Goal: Task Accomplishment & Management: Use online tool/utility

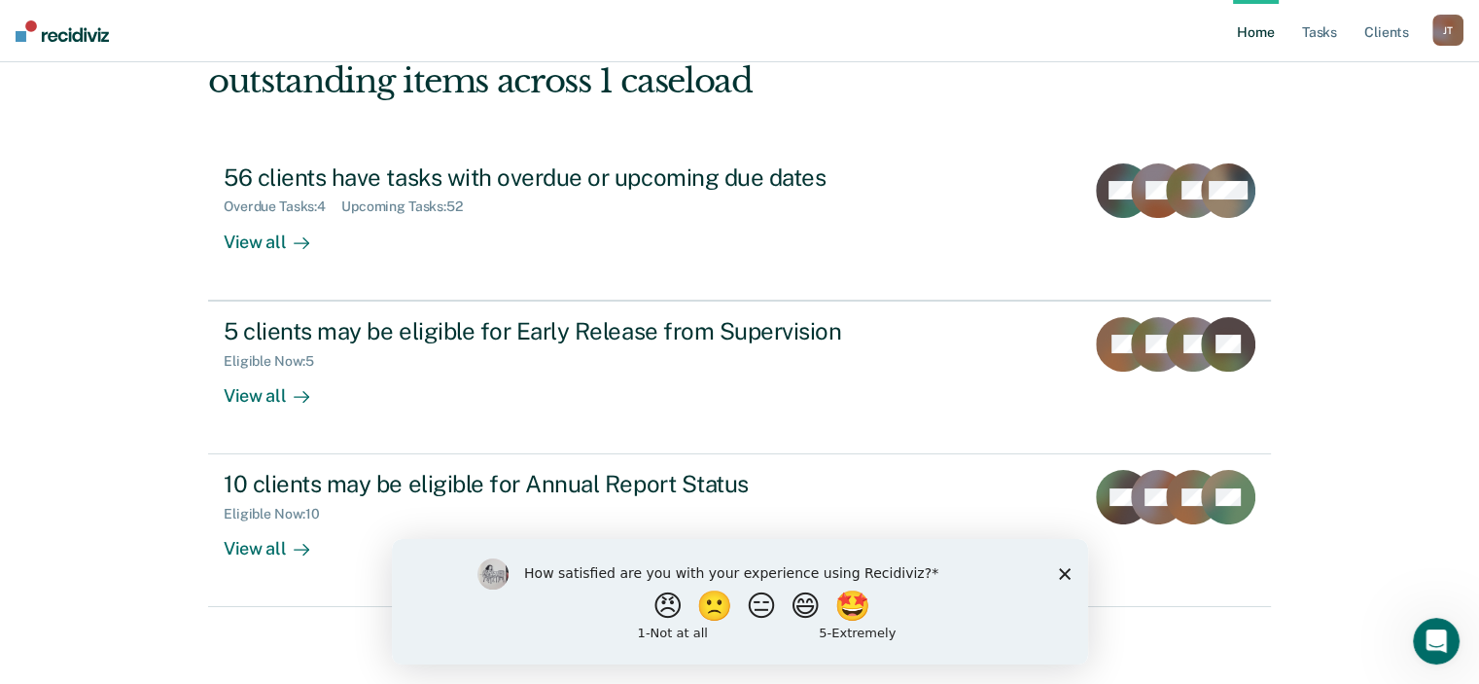
scroll to position [141, 0]
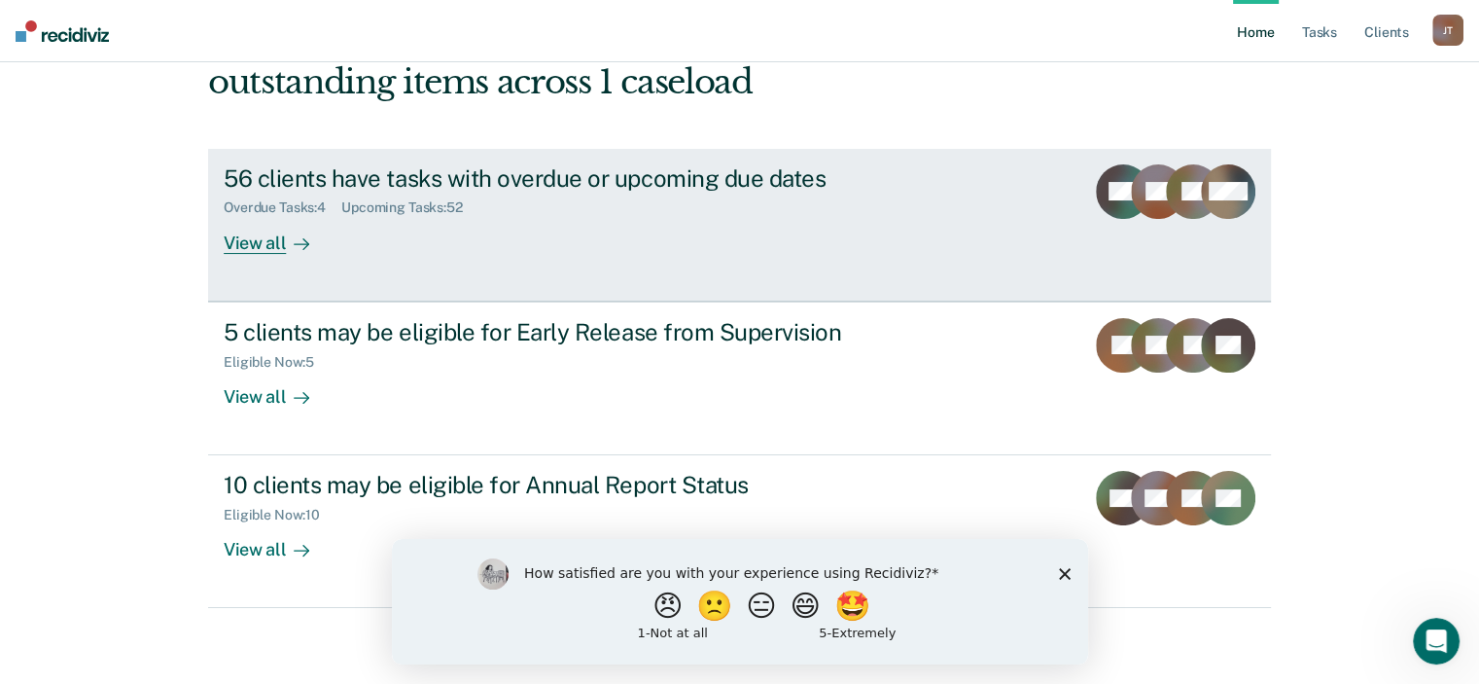
click at [486, 240] on div "56 clients have tasks with overdue or upcoming due dates Overdue Tasks : 4 Upco…" at bounding box center [588, 208] width 729 height 89
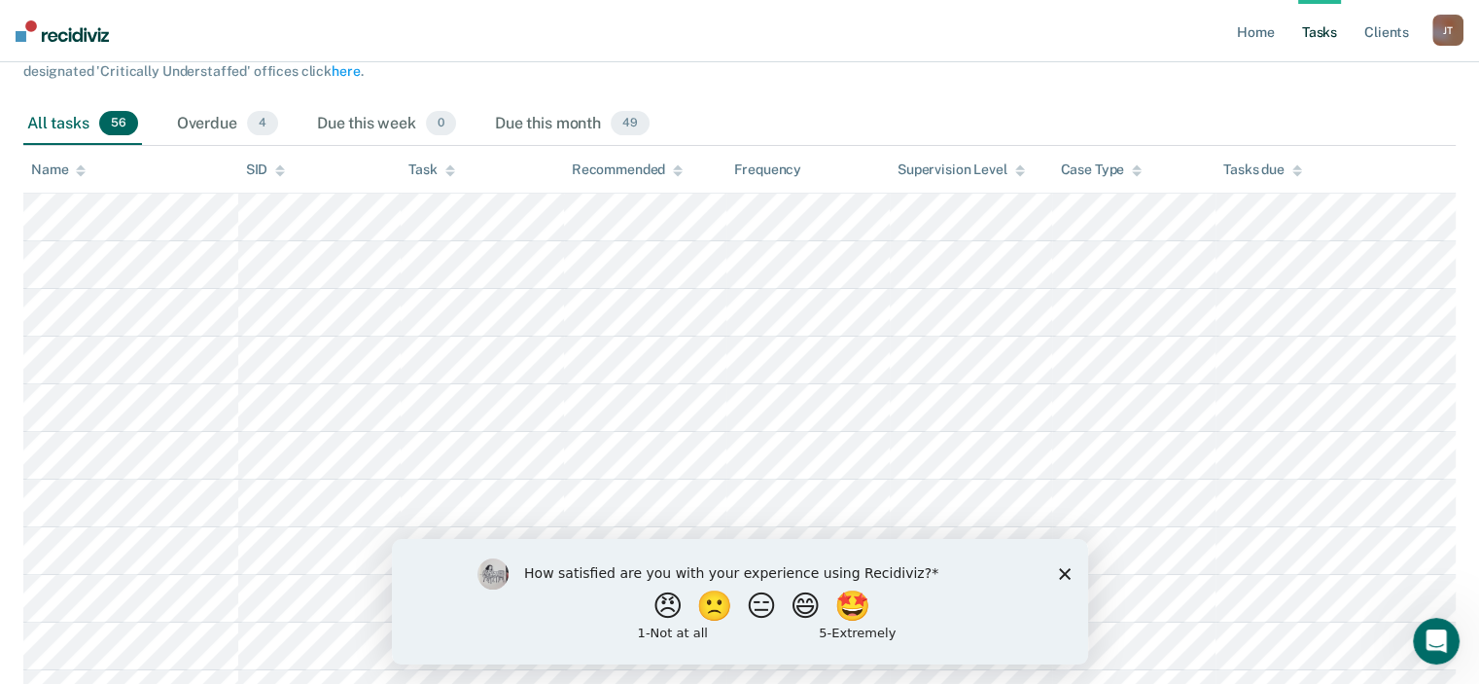
scroll to position [247, 0]
click at [1062, 570] on polygon "Close survey" at bounding box center [1064, 573] width 12 height 12
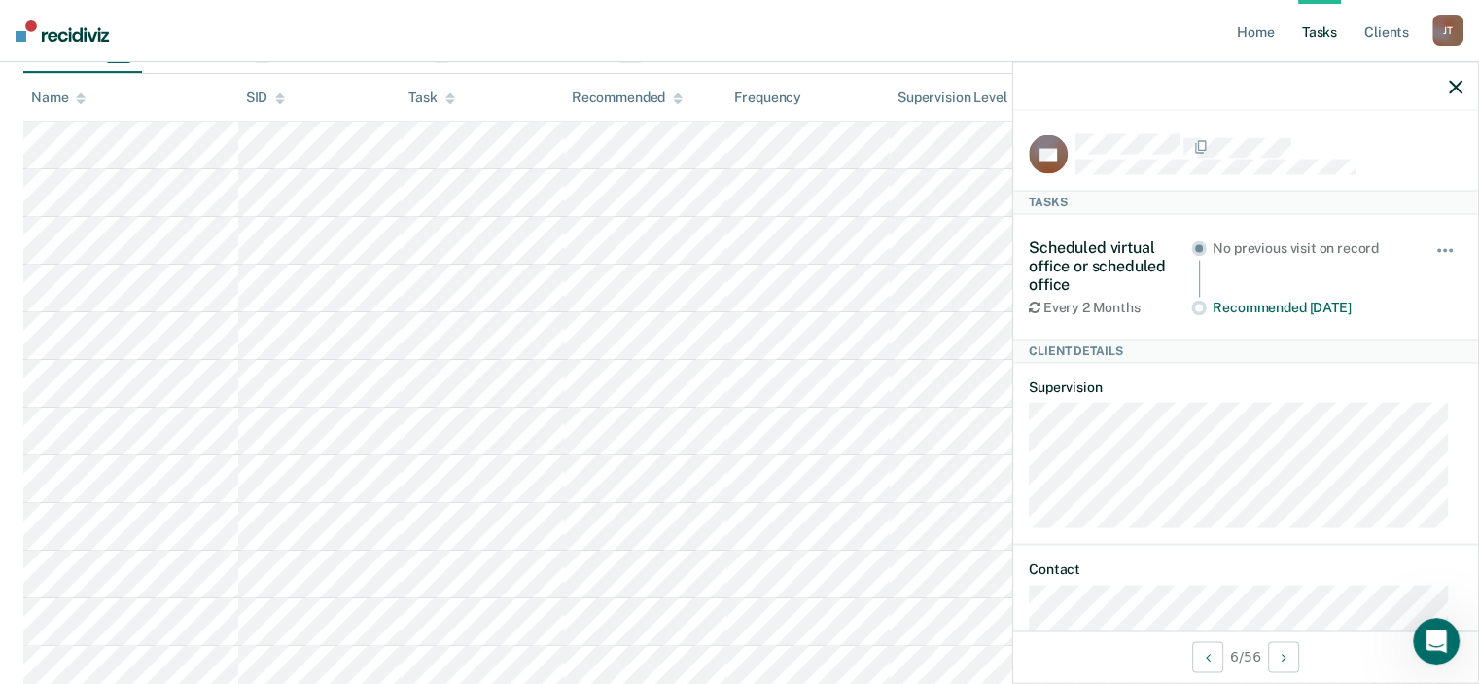
scroll to position [70, 0]
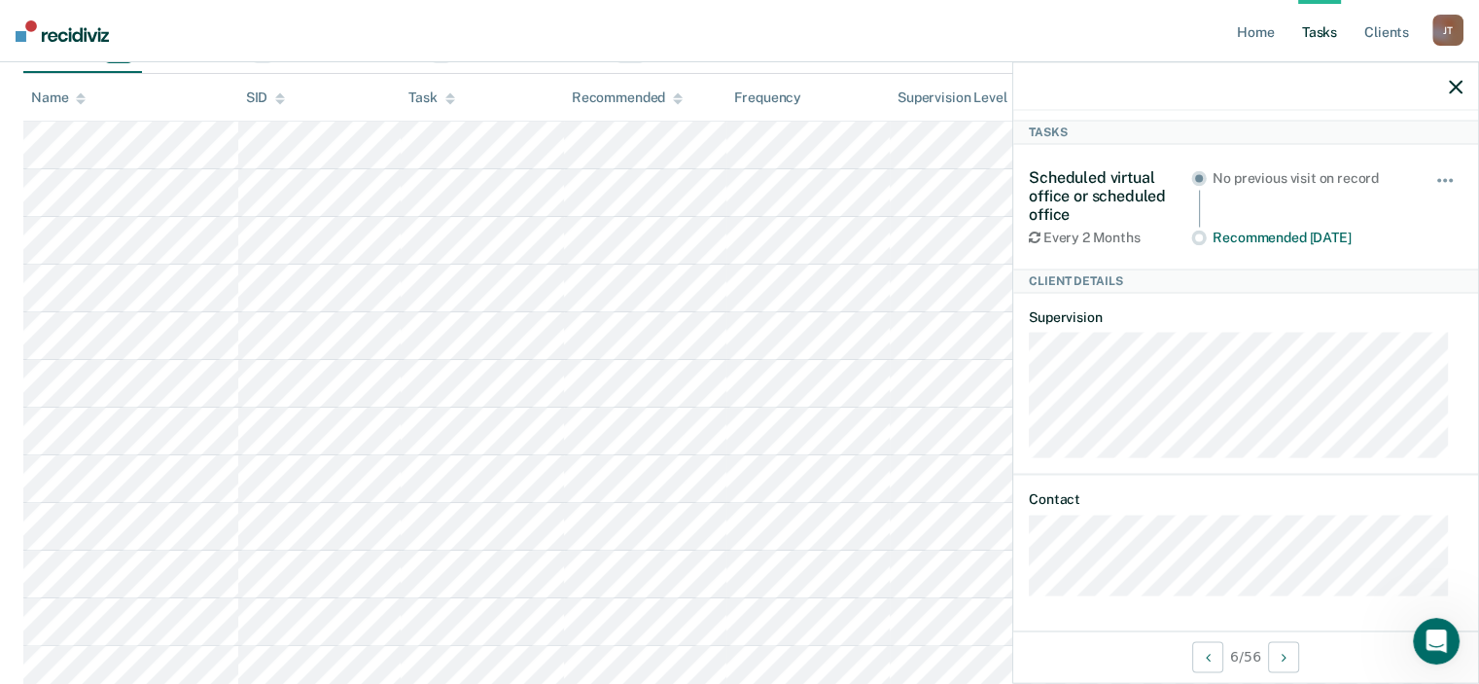
click at [1459, 90] on icon "button" at bounding box center [1456, 87] width 14 height 14
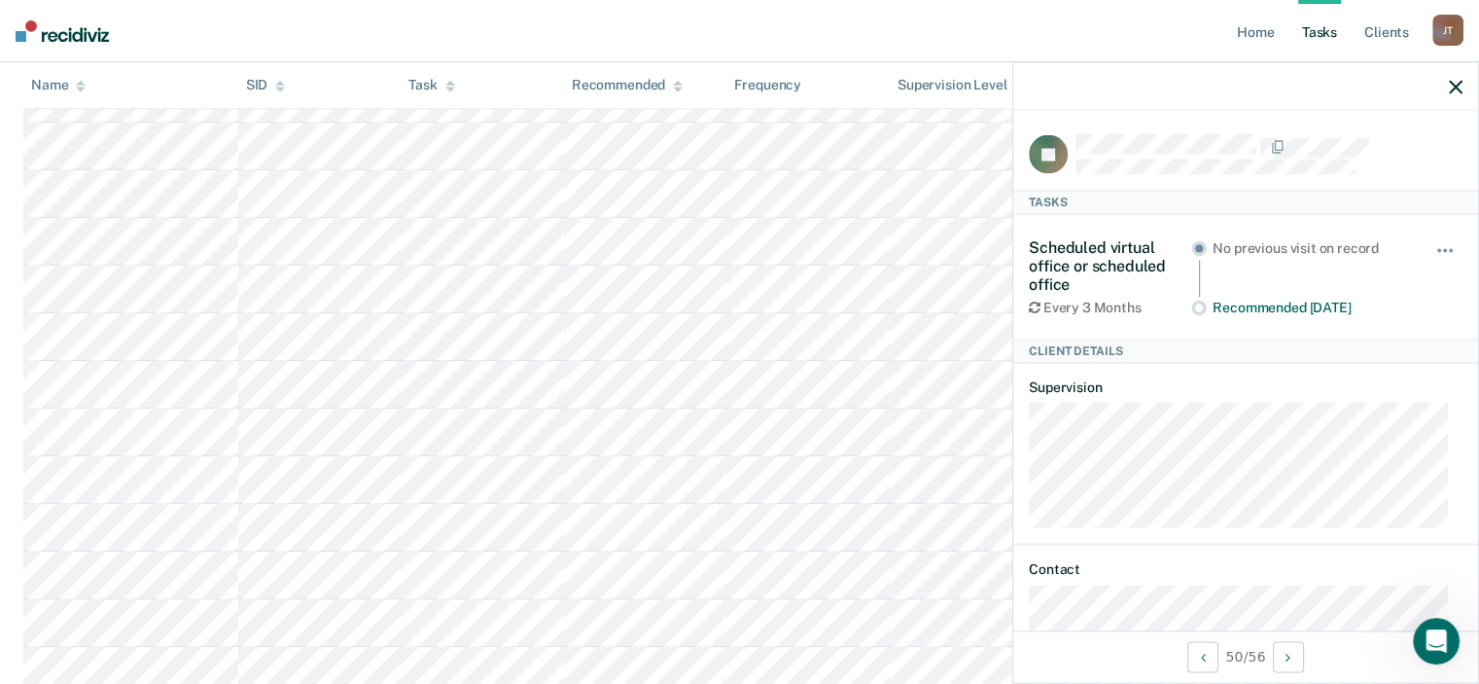
scroll to position [1391, 0]
click at [1463, 92] on div at bounding box center [1245, 86] width 465 height 49
click at [1461, 91] on icon "button" at bounding box center [1456, 87] width 14 height 14
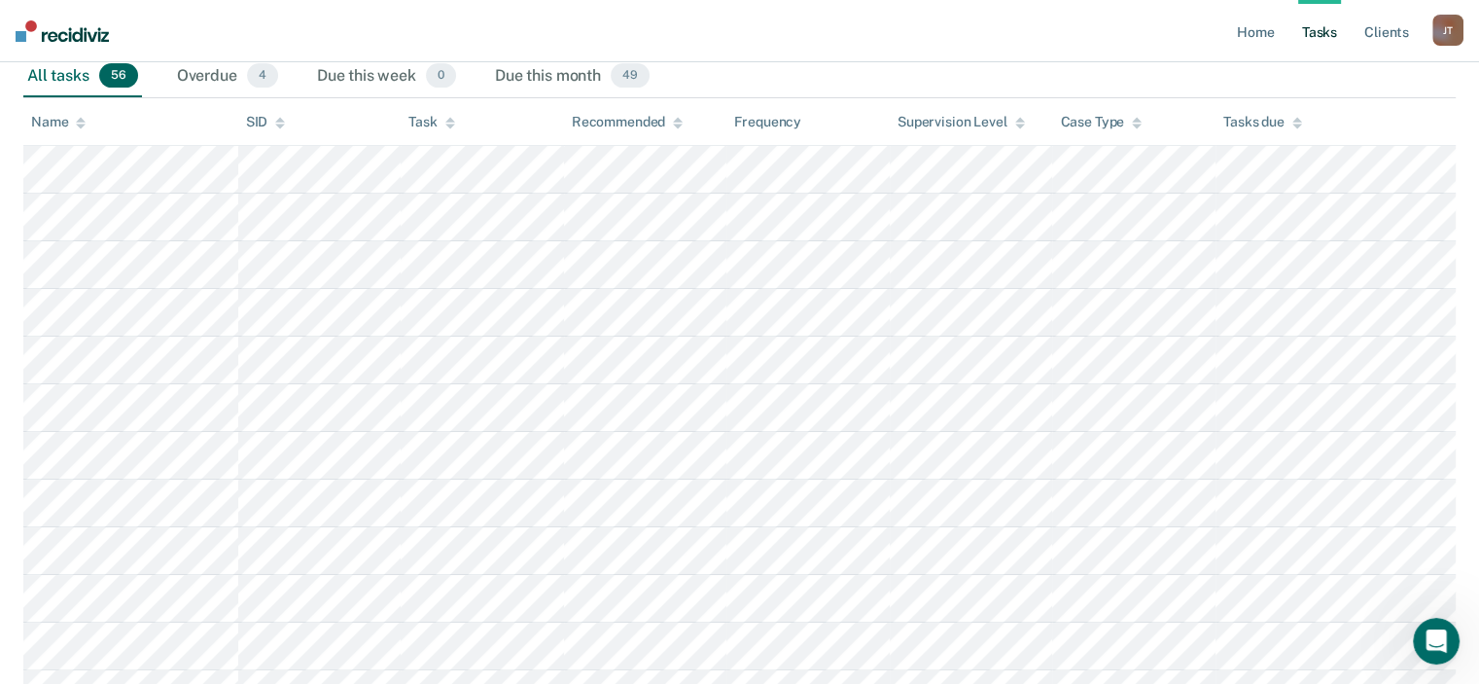
scroll to position [292, 0]
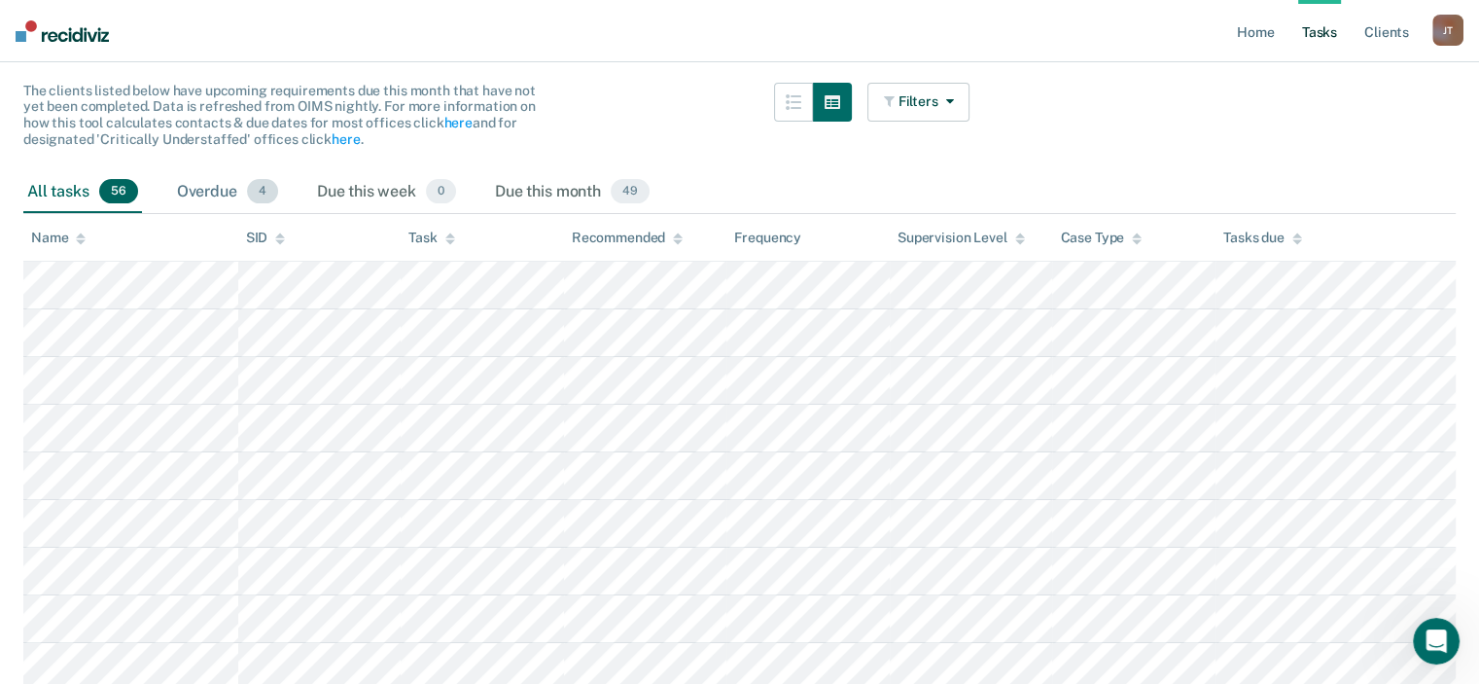
click at [231, 195] on div "Overdue 4" at bounding box center [227, 192] width 109 height 43
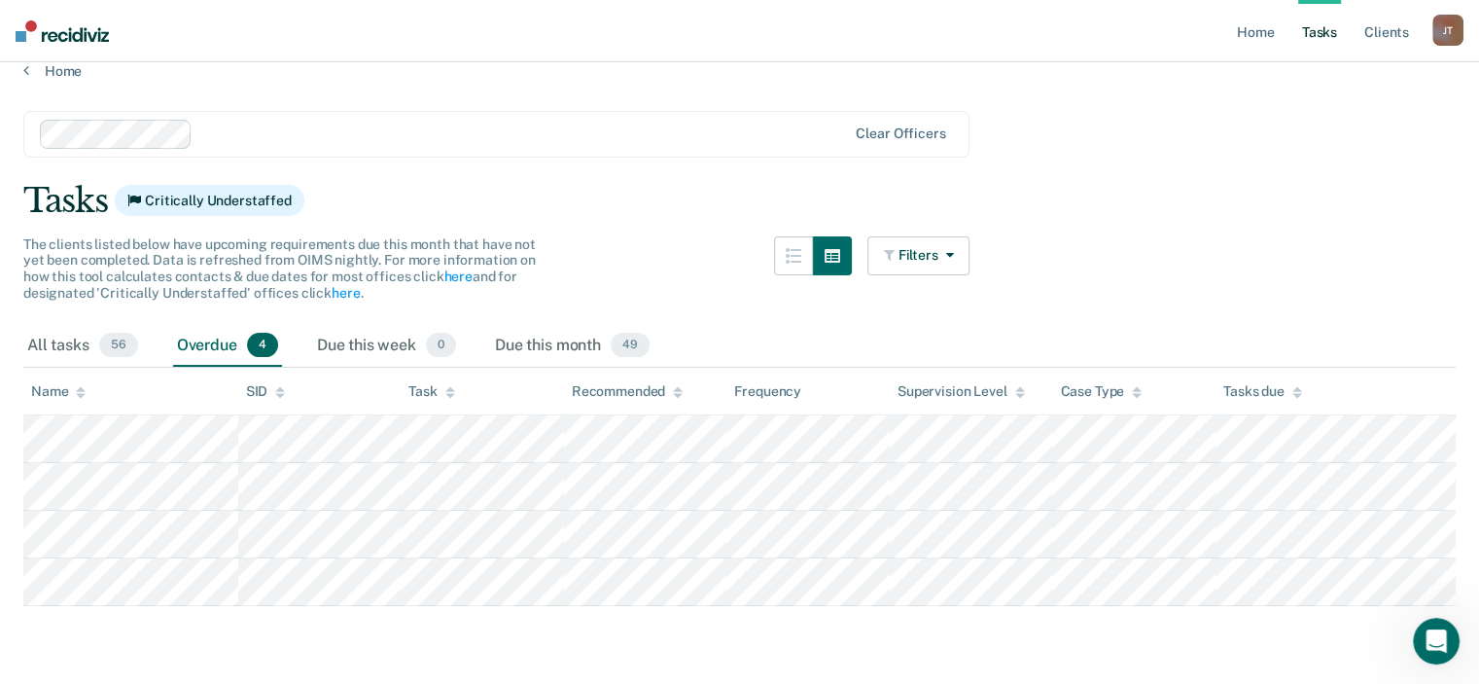
scroll to position [21, 0]
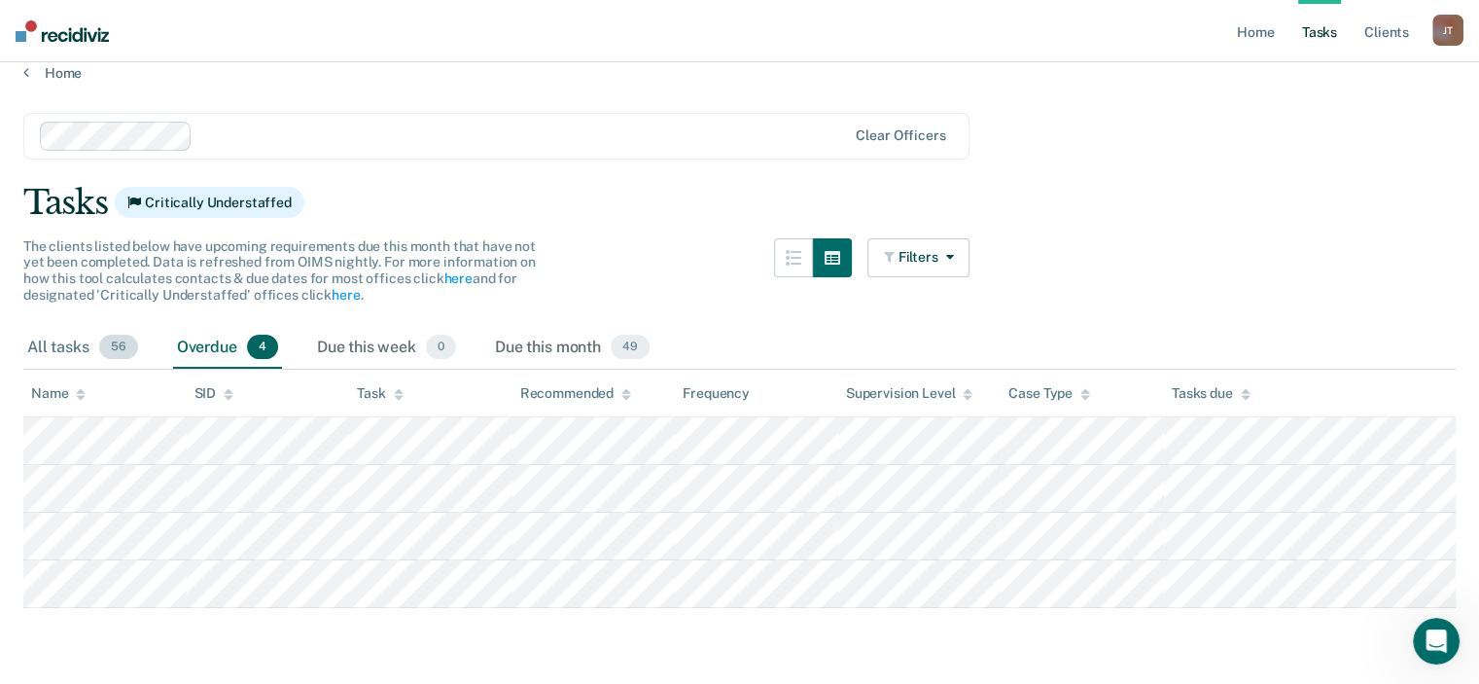
click at [91, 354] on div "All tasks 56" at bounding box center [82, 348] width 119 height 43
